Goal: Check status: Check status

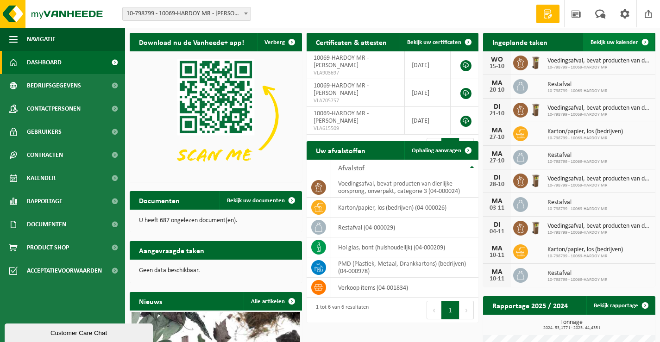
click at [607, 40] on span "Bekijk uw kalender" at bounding box center [614, 42] width 48 height 6
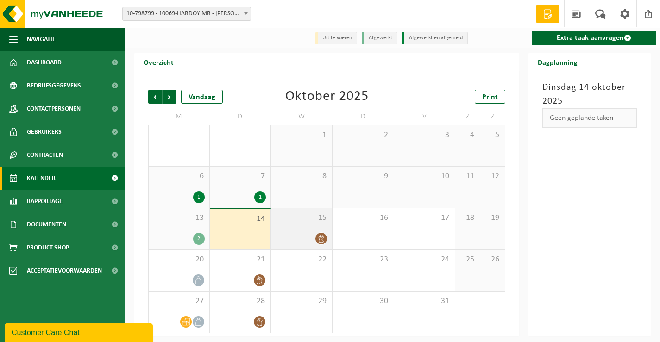
click at [298, 228] on div "15" at bounding box center [301, 228] width 61 height 41
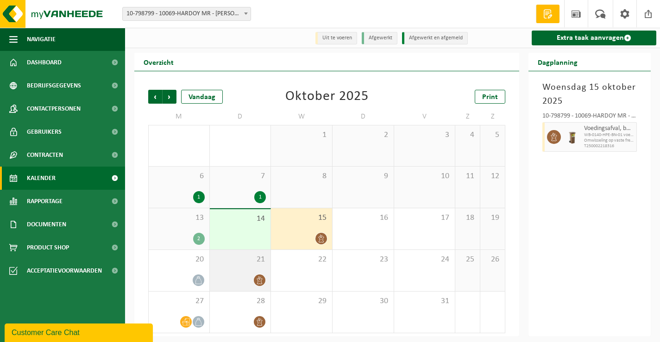
click at [238, 278] on div at bounding box center [240, 280] width 52 height 13
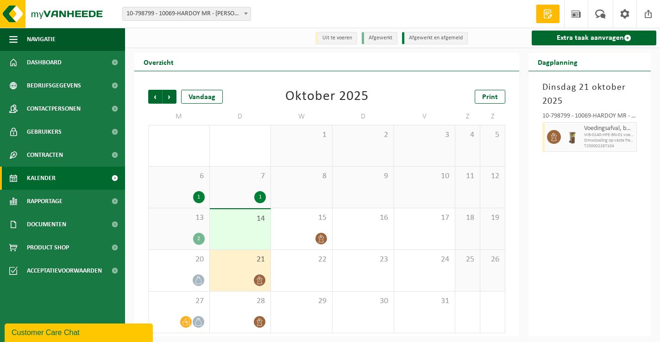
scroll to position [1, 0]
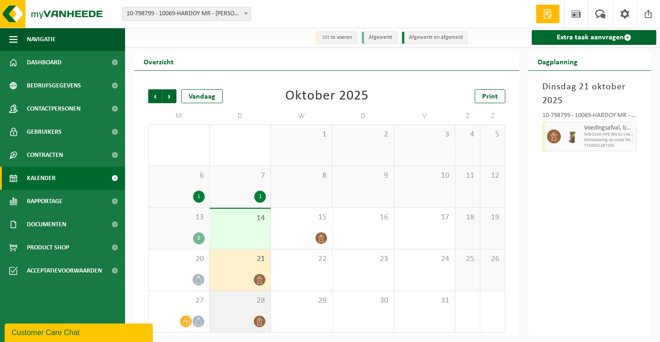
click at [245, 304] on span "28" at bounding box center [240, 301] width 52 height 10
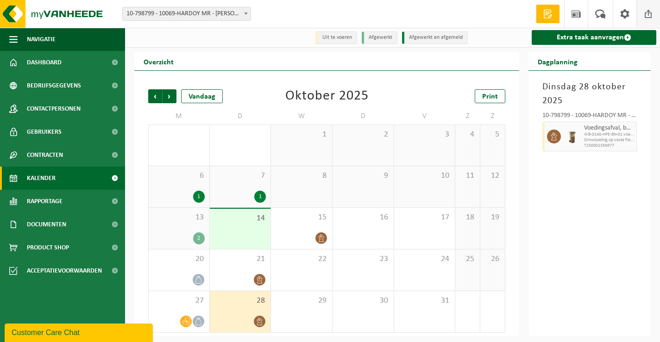
click at [651, 14] on span at bounding box center [648, 13] width 14 height 27
